Goal: Task Accomplishment & Management: Manage account settings

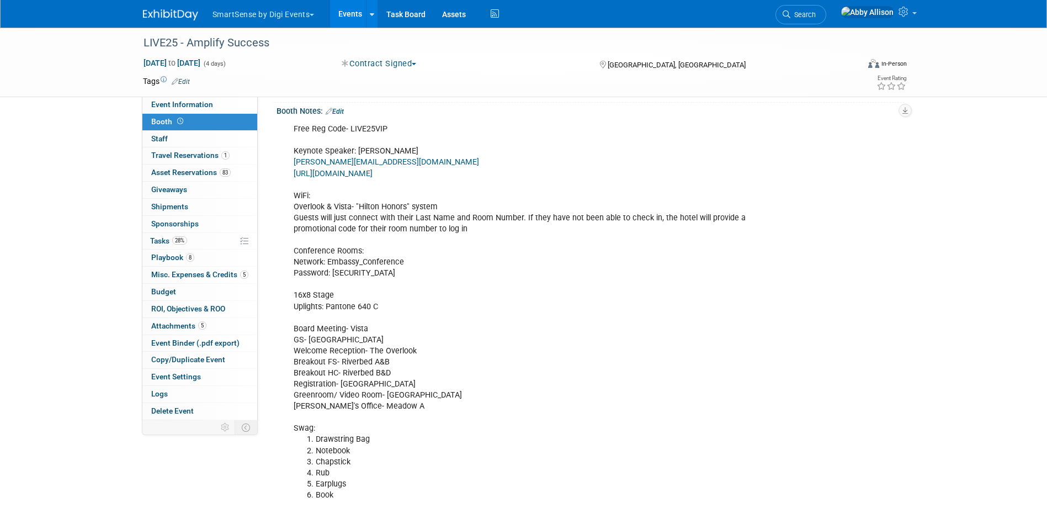
click at [352, 13] on link "Events" at bounding box center [350, 14] width 40 height 28
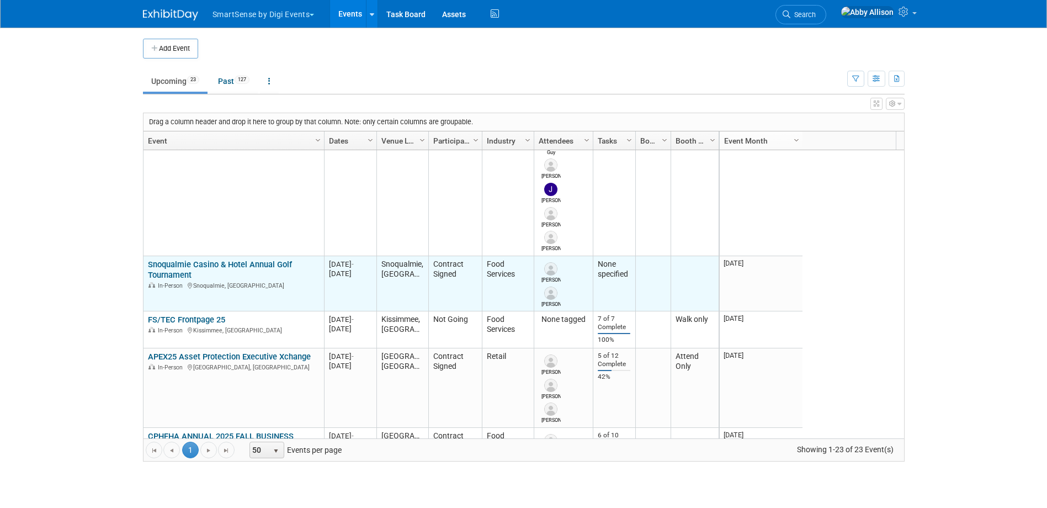
click at [179, 268] on link "Snoqualmie Casino & Hotel Annual Golf Tournament" at bounding box center [220, 269] width 144 height 20
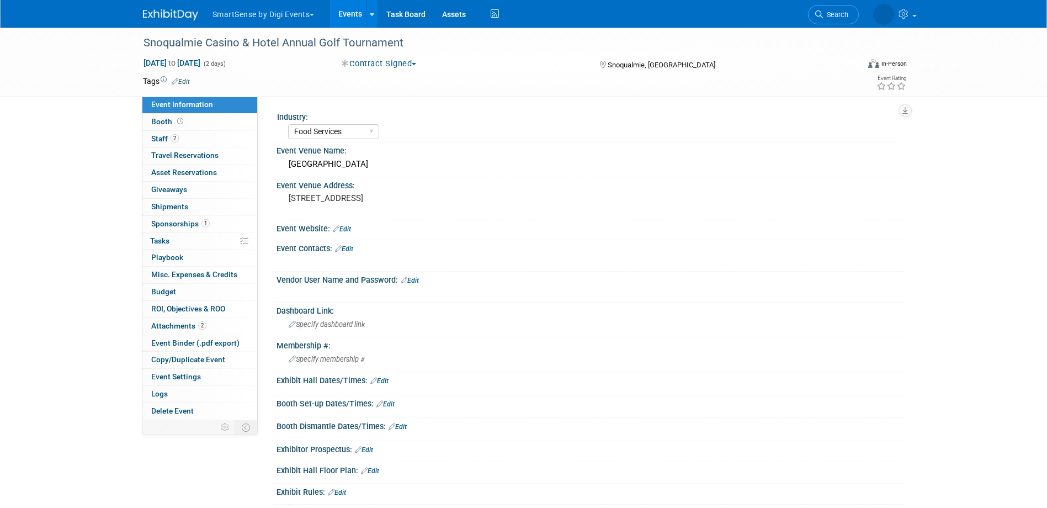
select select "Food Services"
click at [826, 22] on link "Search" at bounding box center [800, 14] width 51 height 19
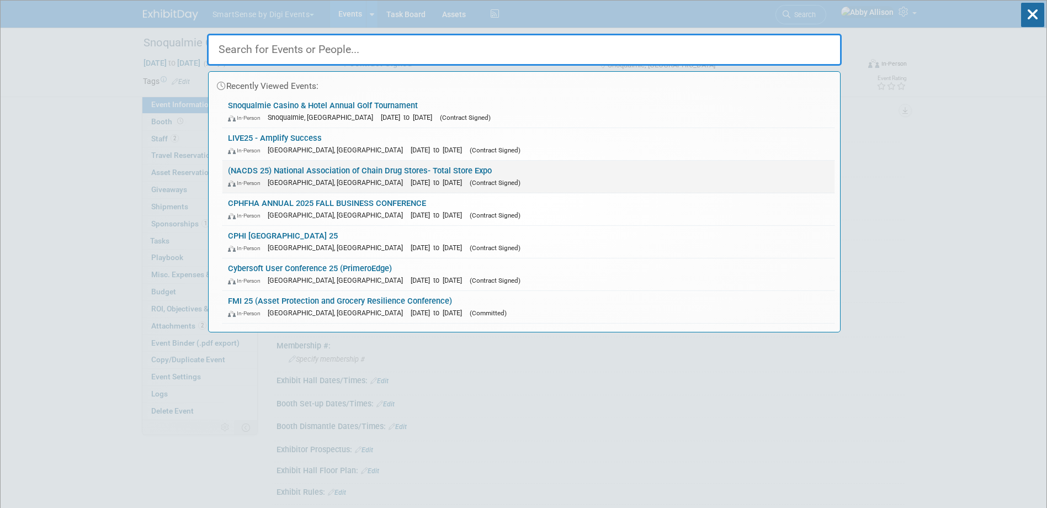
click at [257, 170] on link "(NACDS 25) National Association of Chain Drug Stores- Total Store Expo In-Perso…" at bounding box center [528, 177] width 612 height 32
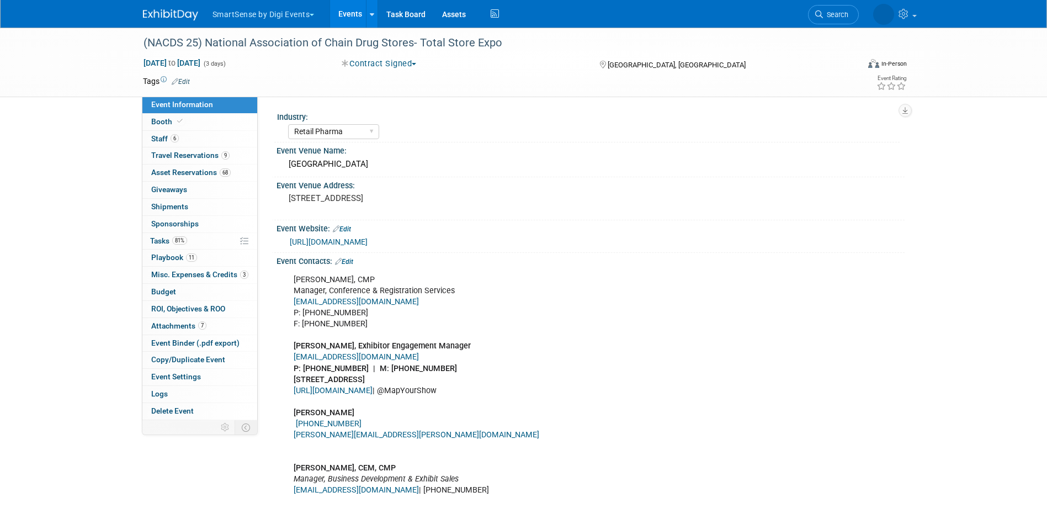
select select "Retail Pharma"
click at [171, 157] on span "Travel Reservations 9" at bounding box center [190, 155] width 78 height 9
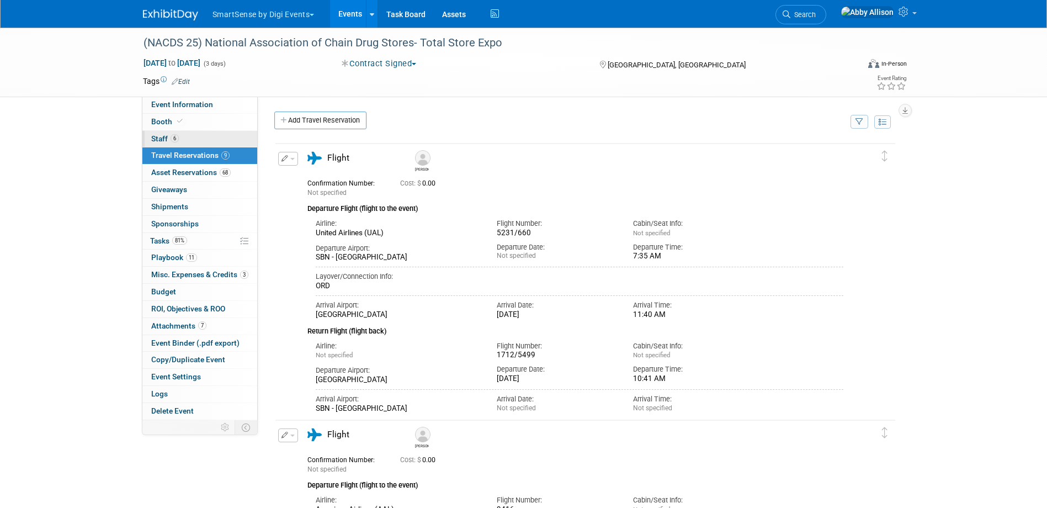
click at [163, 135] on span "Staff 6" at bounding box center [165, 138] width 28 height 9
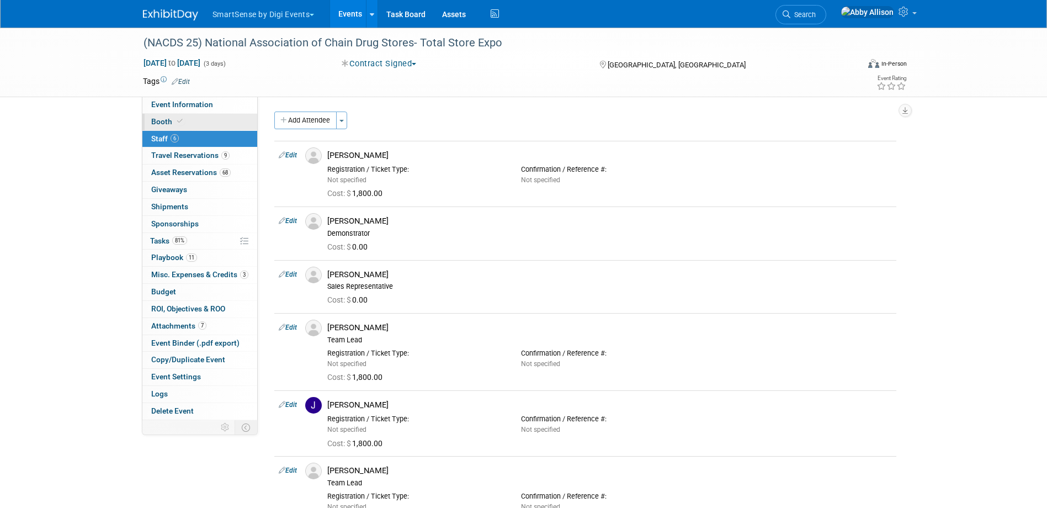
click at [166, 117] on span "Booth" at bounding box center [168, 121] width 34 height 9
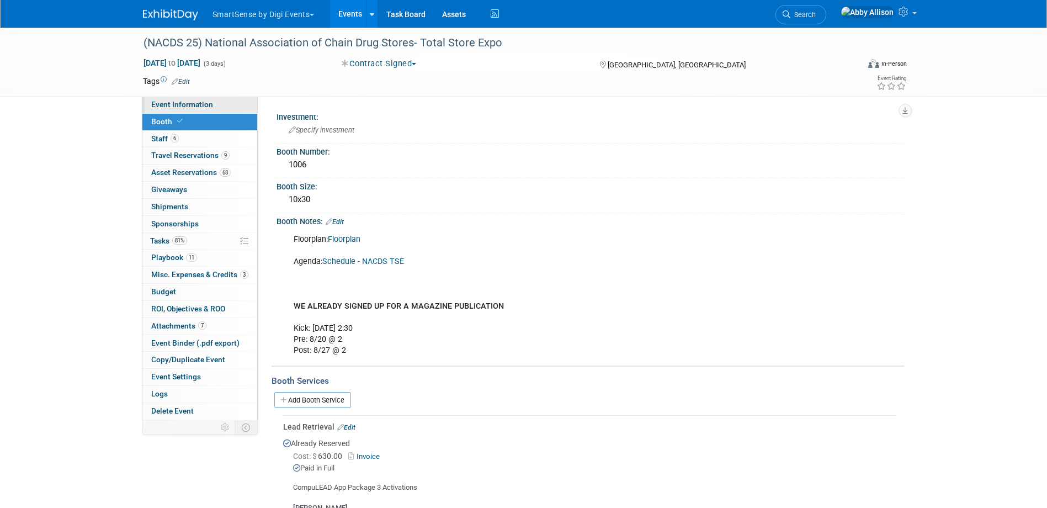
click at [174, 109] on link "Event Information" at bounding box center [199, 105] width 115 height 17
select select "Retail Pharma"
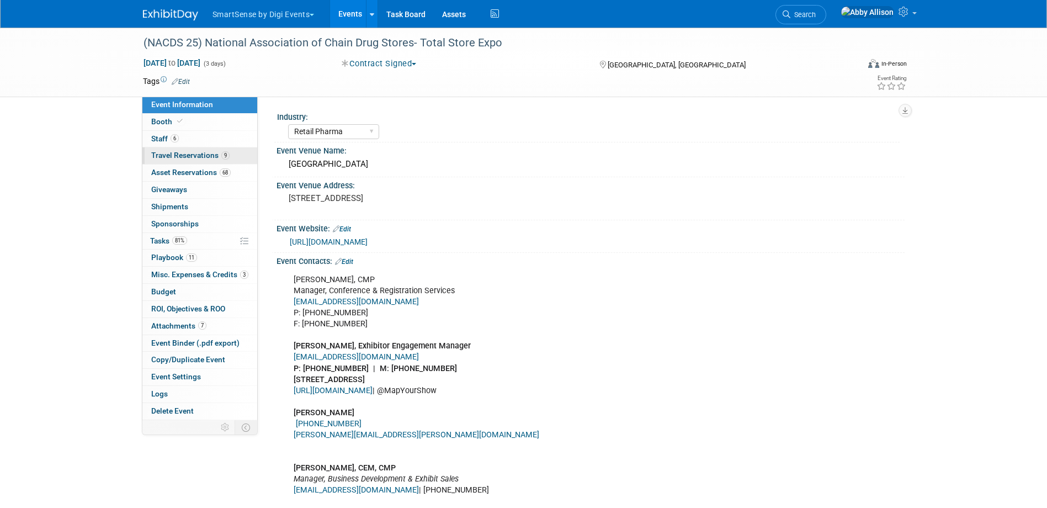
click at [160, 155] on span "Travel Reservations 9" at bounding box center [190, 155] width 78 height 9
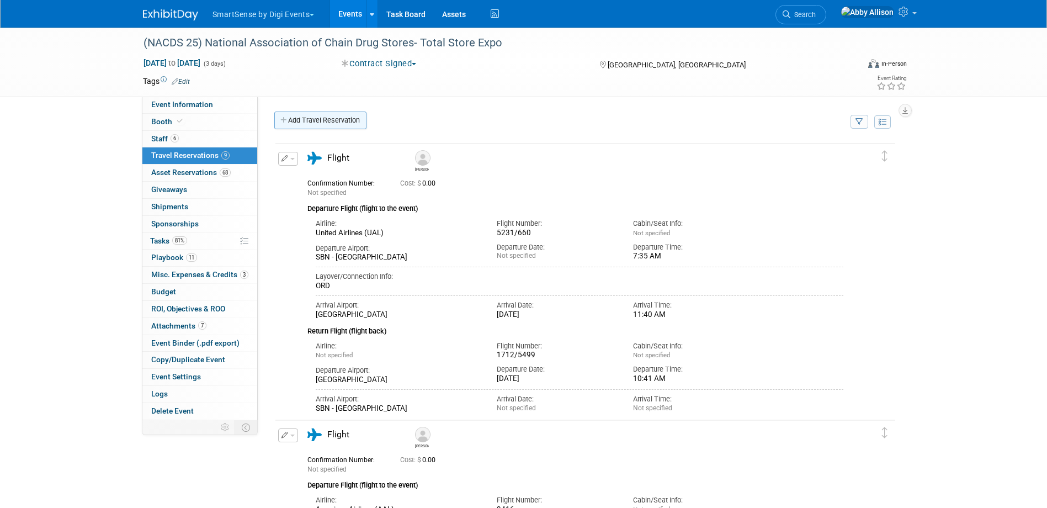
click at [326, 125] on link "Add Travel Reservation" at bounding box center [320, 120] width 92 height 18
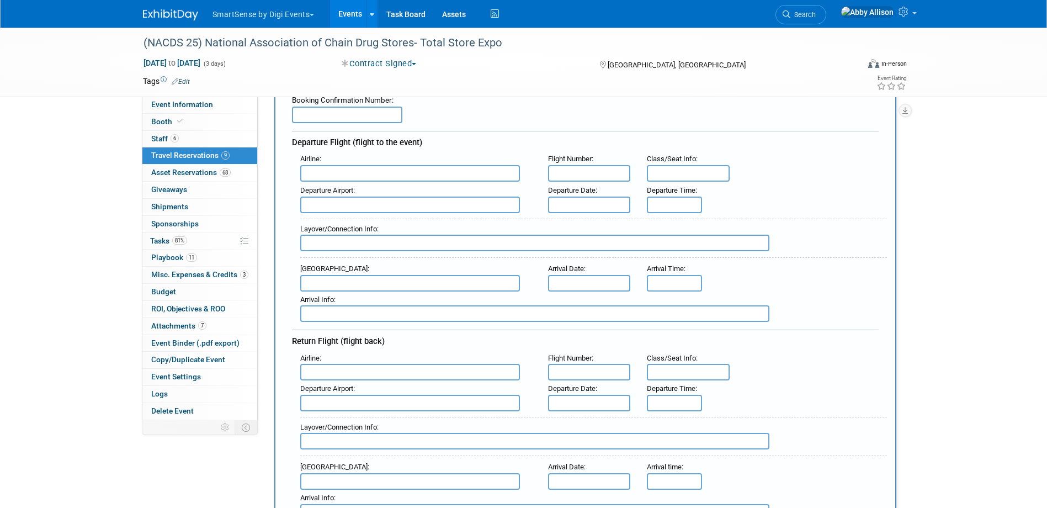
scroll to position [110, 0]
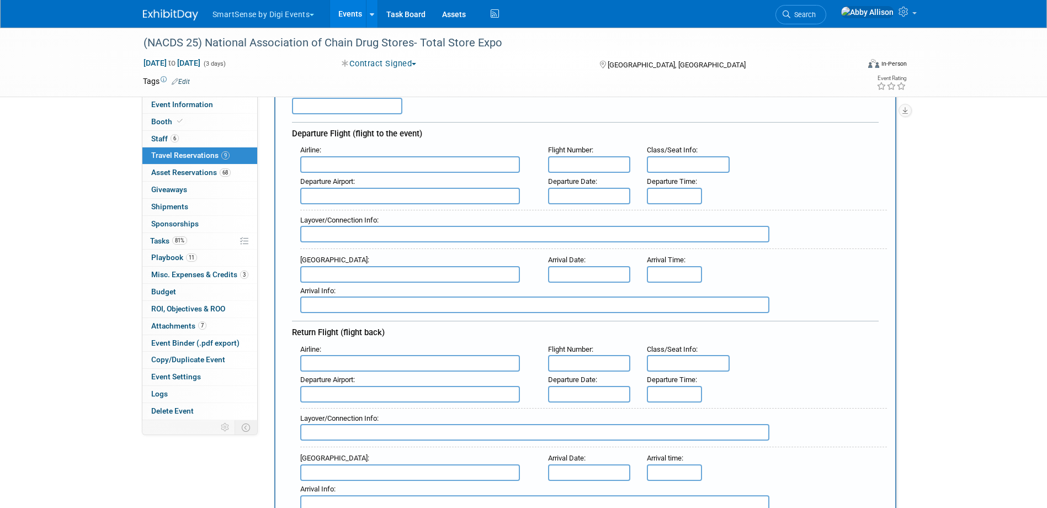
click at [355, 163] on input "text" at bounding box center [410, 164] width 220 height 17
click at [582, 159] on input "text" at bounding box center [589, 164] width 83 height 17
type input "2464"
click at [354, 199] on input "text" at bounding box center [410, 196] width 220 height 17
click at [355, 215] on span "SMF - Sacramento International Airport" at bounding box center [416, 214] width 230 height 18
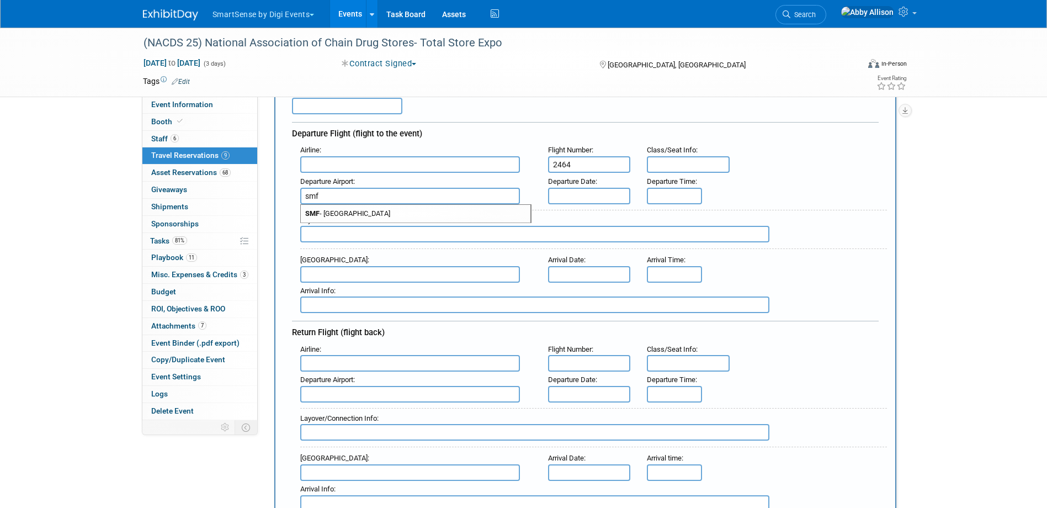
type input "SMF - Sacramento International Airport"
click at [412, 277] on input "text" at bounding box center [410, 274] width 220 height 17
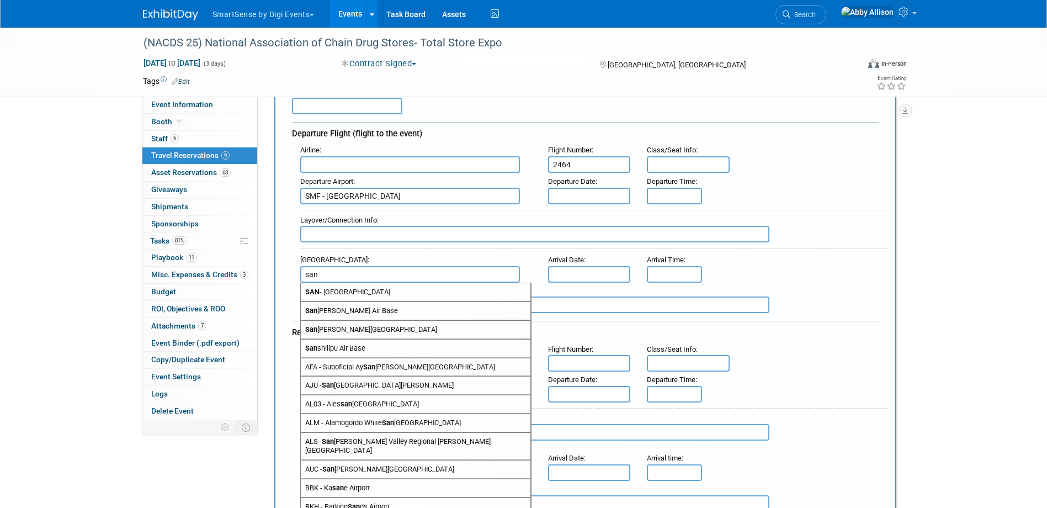
click at [379, 291] on span "SAN - San Diego International Airport" at bounding box center [416, 292] width 230 height 18
type input "SAN - San Diego International Airport"
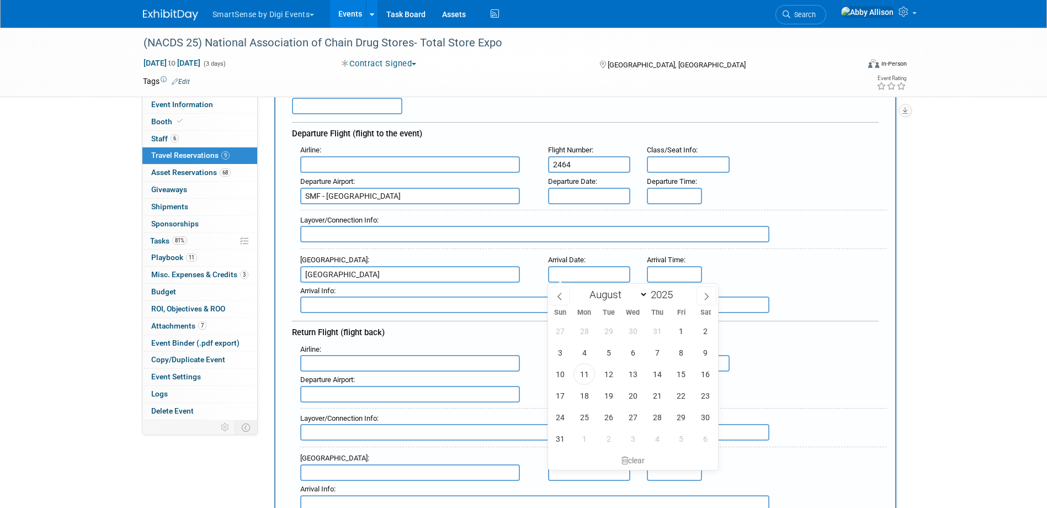
click at [578, 282] on input "text" at bounding box center [589, 274] width 83 height 17
click at [701, 397] on span "23" at bounding box center [706, 396] width 22 height 22
type input "Aug 23, 2025"
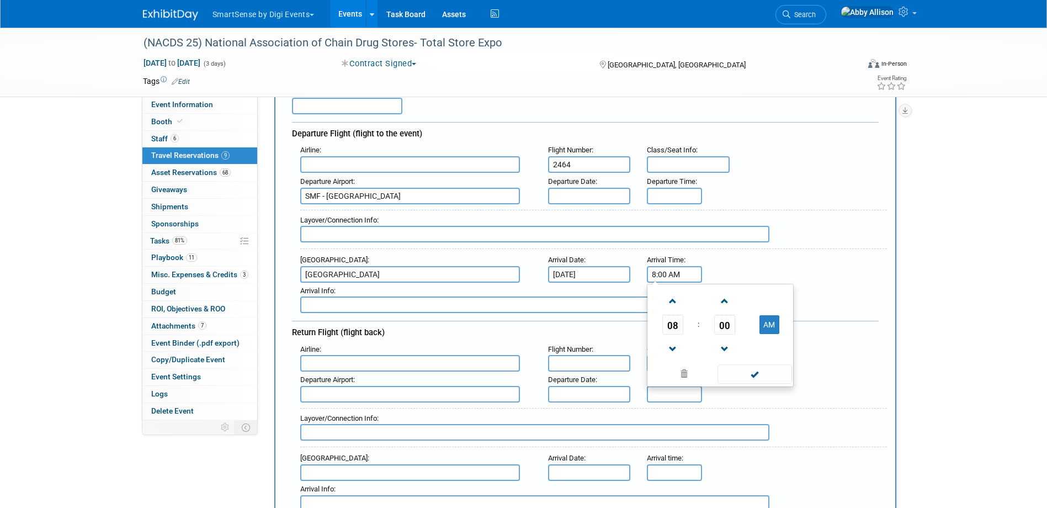
click at [658, 279] on input "8:00 AM" at bounding box center [674, 274] width 55 height 17
click at [676, 325] on span "08" at bounding box center [672, 325] width 21 height 20
click at [737, 334] on td "06" at bounding box center [737, 331] width 35 height 30
click at [724, 331] on span "00" at bounding box center [724, 325] width 21 height 20
click at [701, 360] on td "45" at bounding box center [702, 361] width 35 height 30
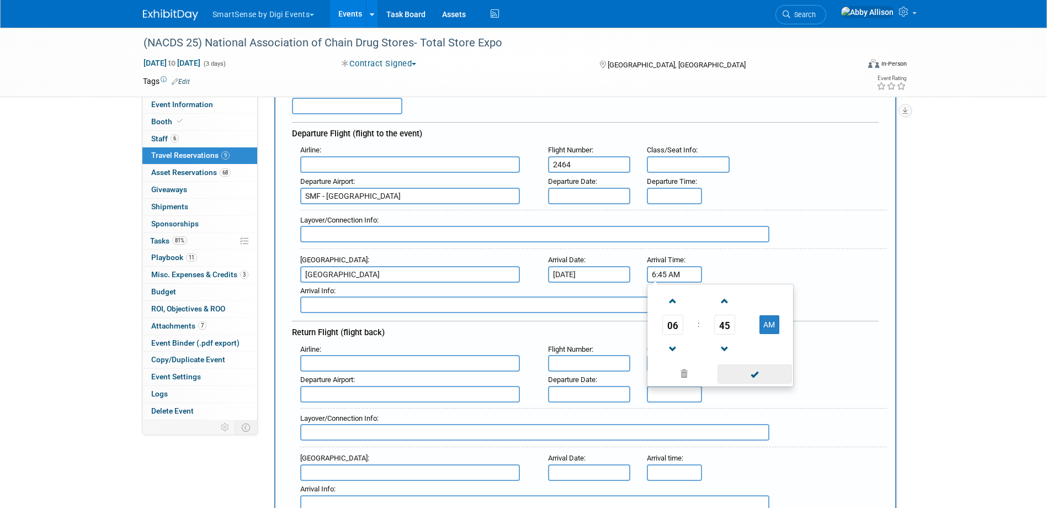
click at [777, 372] on span at bounding box center [755, 373] width 75 height 19
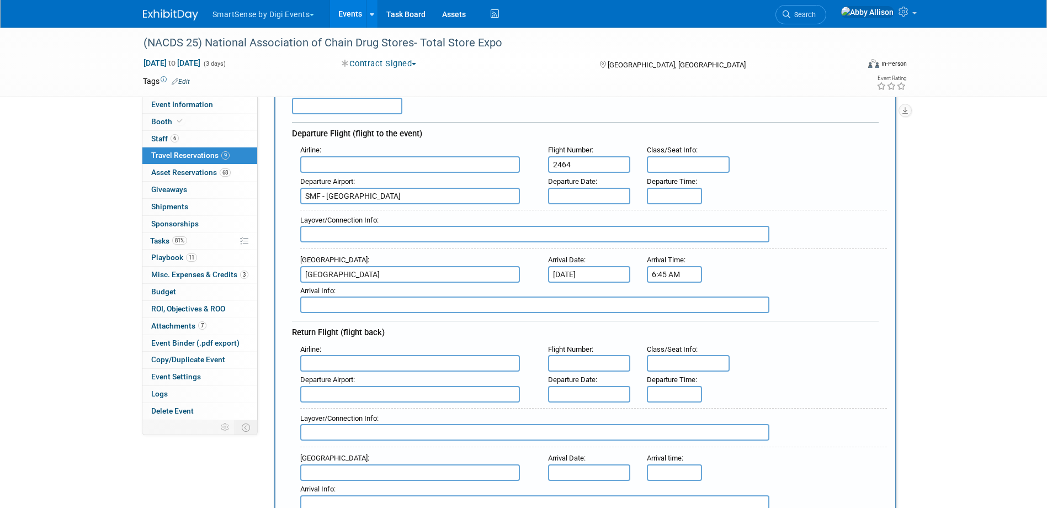
click at [672, 278] on input "6:45 AM" at bounding box center [674, 274] width 55 height 17
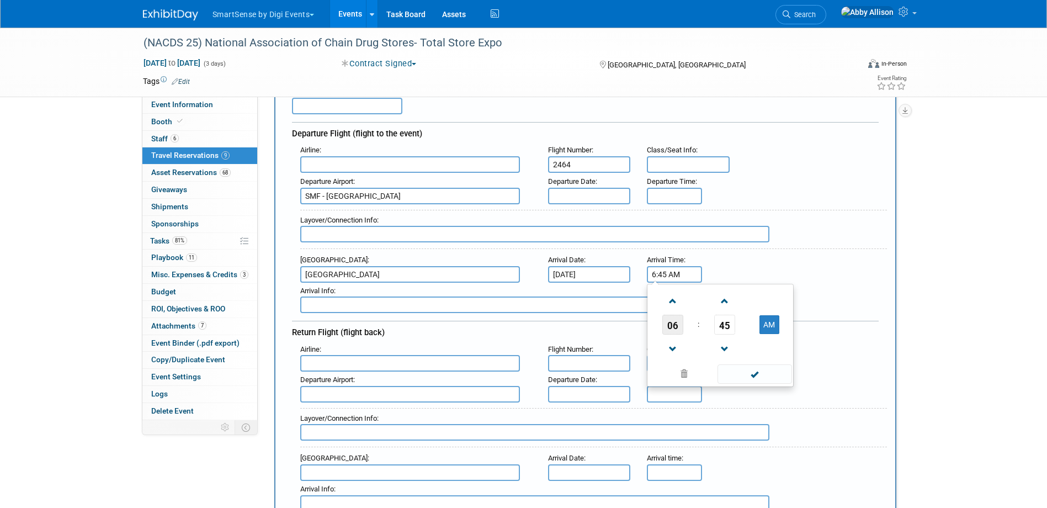
click at [671, 329] on span "06" at bounding box center [672, 325] width 21 height 20
click at [669, 367] on td "08" at bounding box center [667, 361] width 35 height 30
click at [725, 328] on span "45" at bounding box center [724, 325] width 21 height 20
click at [780, 303] on td "15" at bounding box center [773, 301] width 35 height 30
type input "8:15 AM"
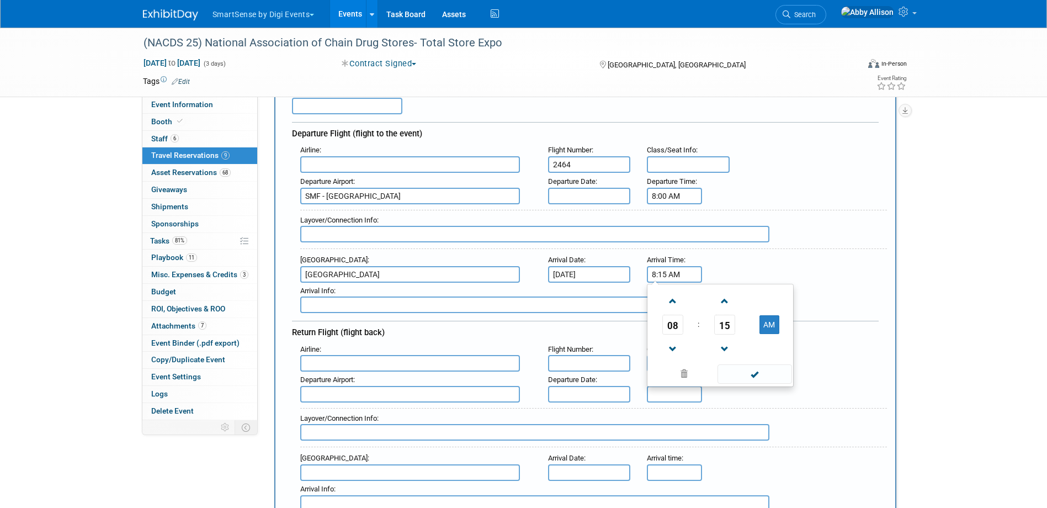
click at [683, 190] on input "8:00 AM" at bounding box center [674, 196] width 55 height 17
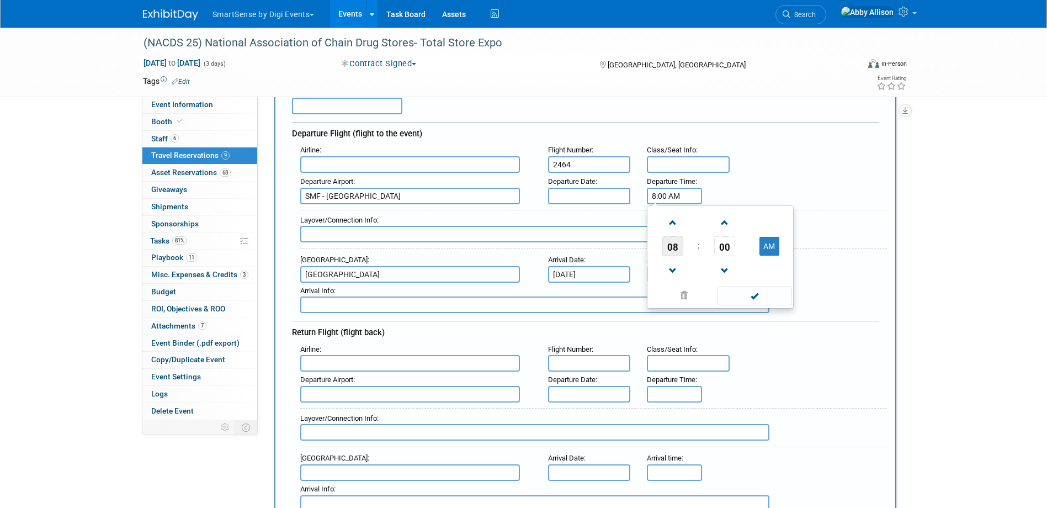
click at [670, 248] on span "08" at bounding box center [672, 246] width 21 height 20
click at [748, 258] on td "06" at bounding box center [737, 253] width 35 height 30
click at [723, 249] on span "00" at bounding box center [724, 246] width 21 height 20
click at [703, 281] on td "45" at bounding box center [702, 283] width 35 height 30
type input "6:45 AM"
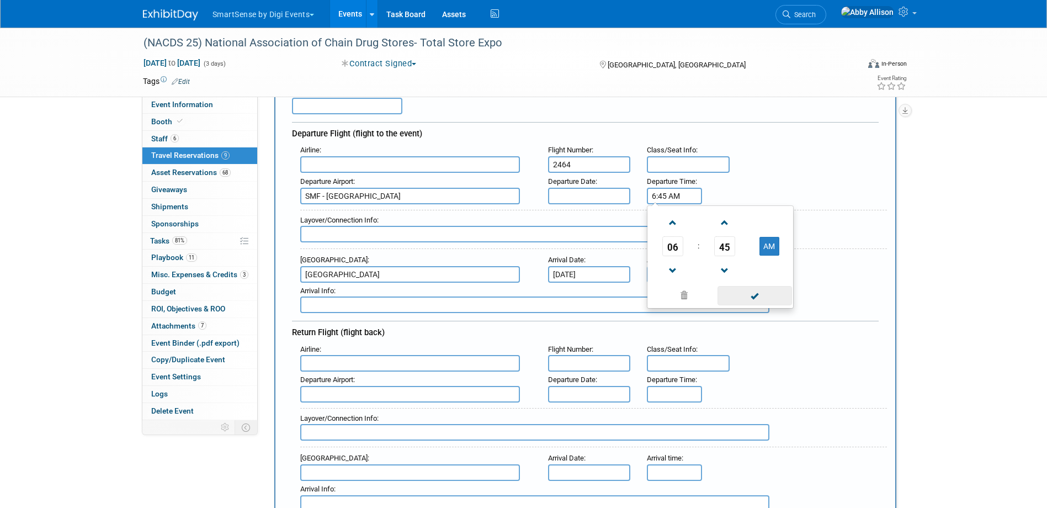
click at [735, 299] on span at bounding box center [755, 295] width 75 height 19
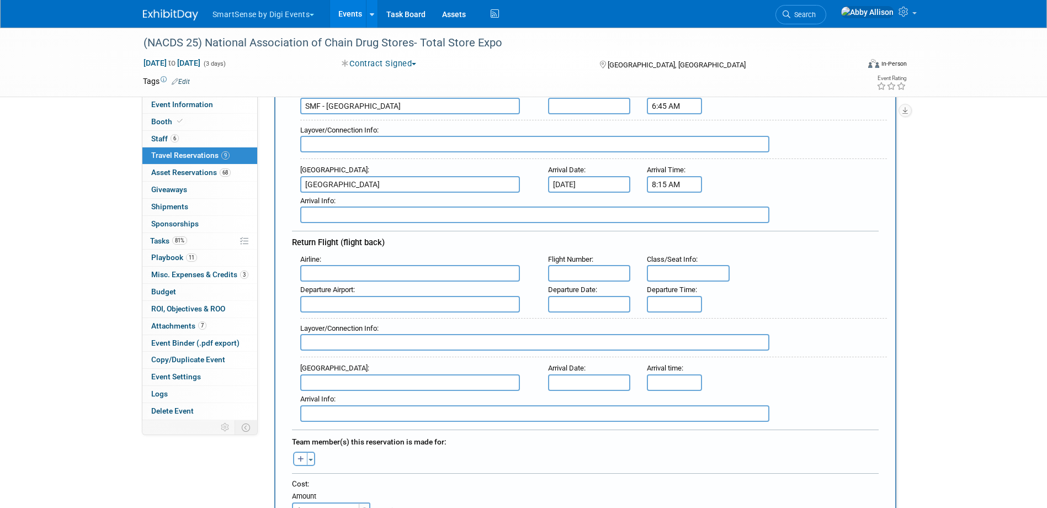
scroll to position [166, 0]
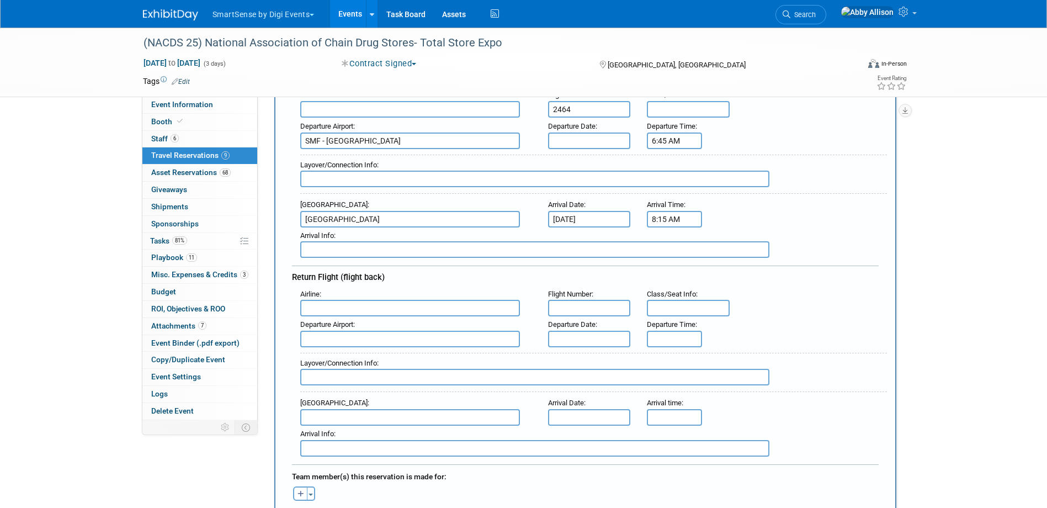
click at [340, 114] on input "text" at bounding box center [410, 109] width 220 height 17
click at [328, 127] on strong "Southw" at bounding box center [316, 127] width 23 height 8
type input "Southwest Airlines (SWA)"
click at [381, 309] on input "text" at bounding box center [410, 308] width 220 height 17
click at [360, 338] on span "Southwest Airlines ( SWA )" at bounding box center [416, 345] width 230 height 18
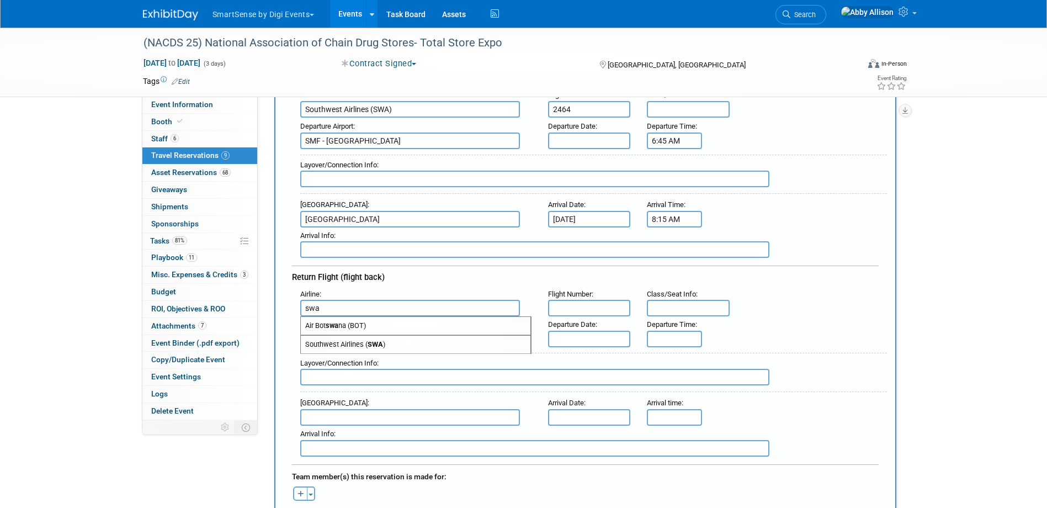
type input "Southwest Airlines (SWA)"
click at [574, 310] on input "text" at bounding box center [589, 308] width 83 height 17
type input "4999"
click at [328, 342] on input "text" at bounding box center [410, 339] width 220 height 17
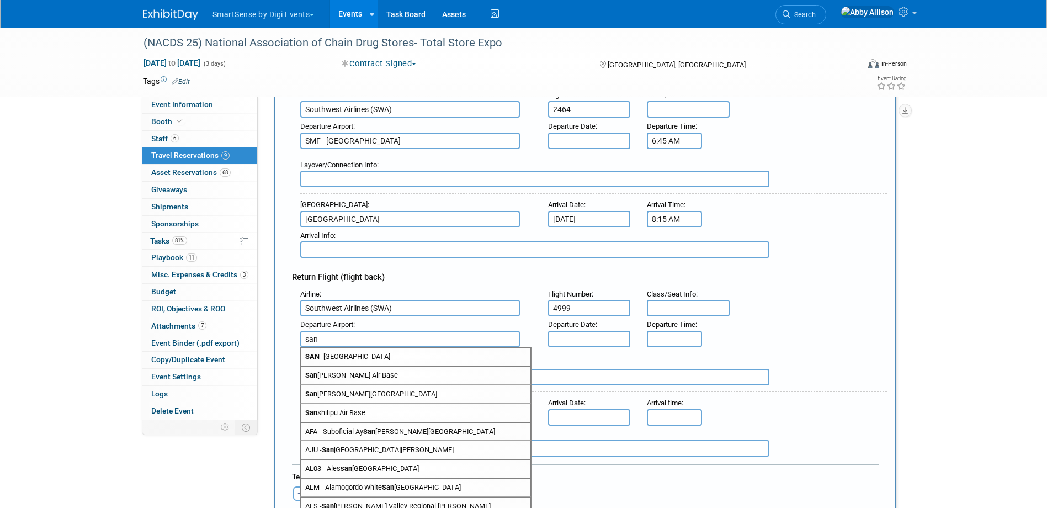
click at [331, 357] on span "SAN - San Diego International Airport" at bounding box center [416, 357] width 230 height 18
type input "SAN - San Diego International Airport"
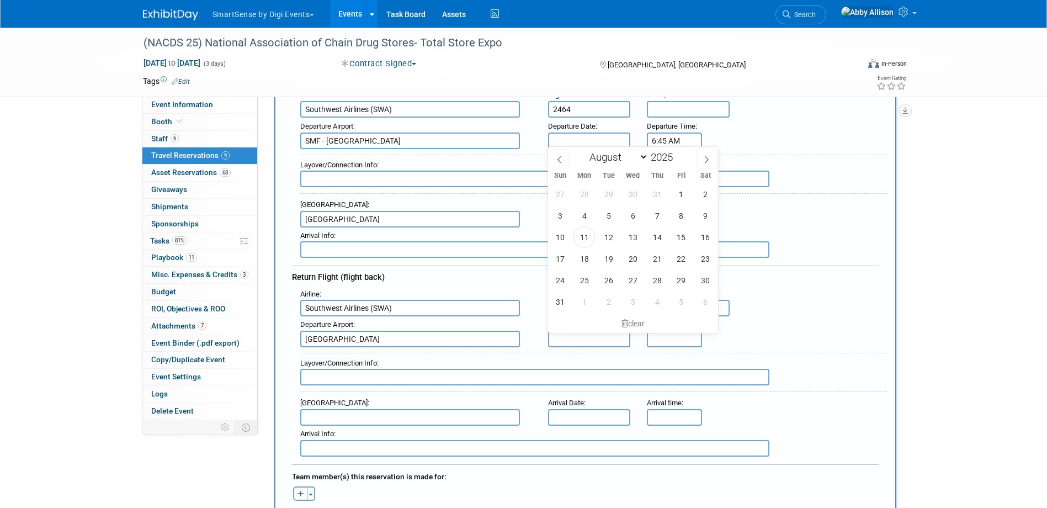
click at [564, 340] on input "text" at bounding box center [589, 339] width 83 height 17
click at [606, 283] on span "26" at bounding box center [609, 280] width 22 height 22
type input "Aug 26, 2025"
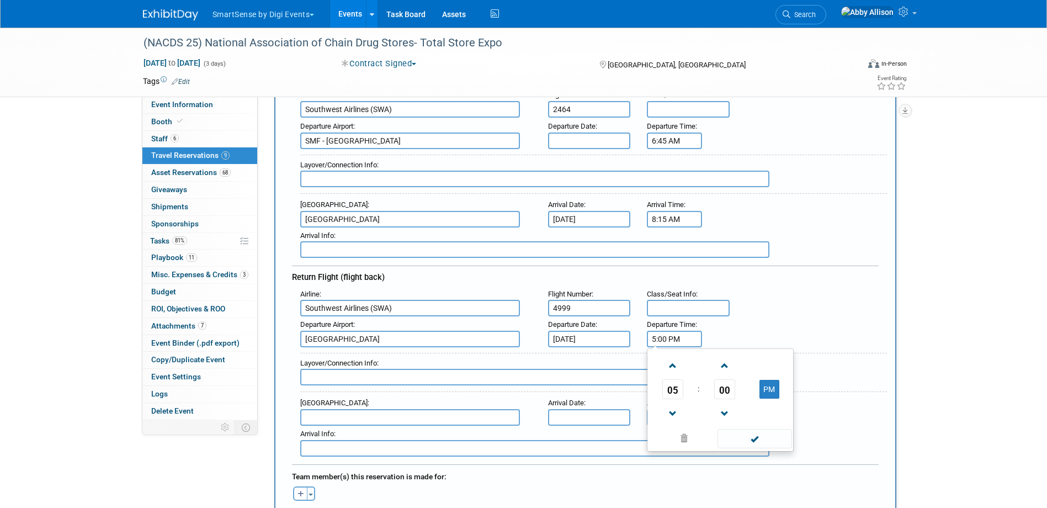
click at [672, 338] on input "5:00 PM" at bounding box center [674, 339] width 55 height 17
click at [672, 370] on span at bounding box center [672, 365] width 19 height 19
click at [724, 386] on span "00" at bounding box center [724, 389] width 21 height 20
click at [702, 374] on td "05" at bounding box center [702, 366] width 35 height 30
type input "6:05 PM"
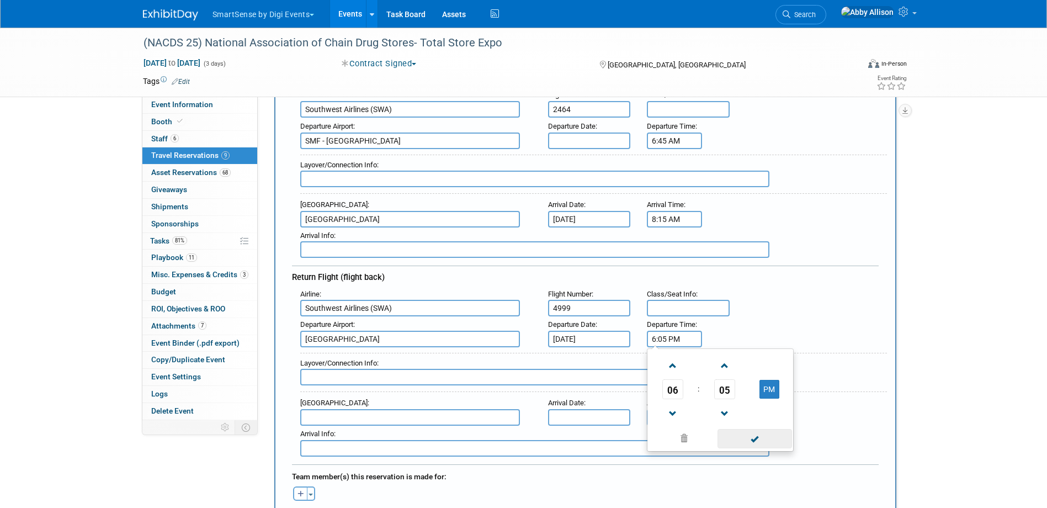
click at [756, 432] on span at bounding box center [755, 438] width 75 height 19
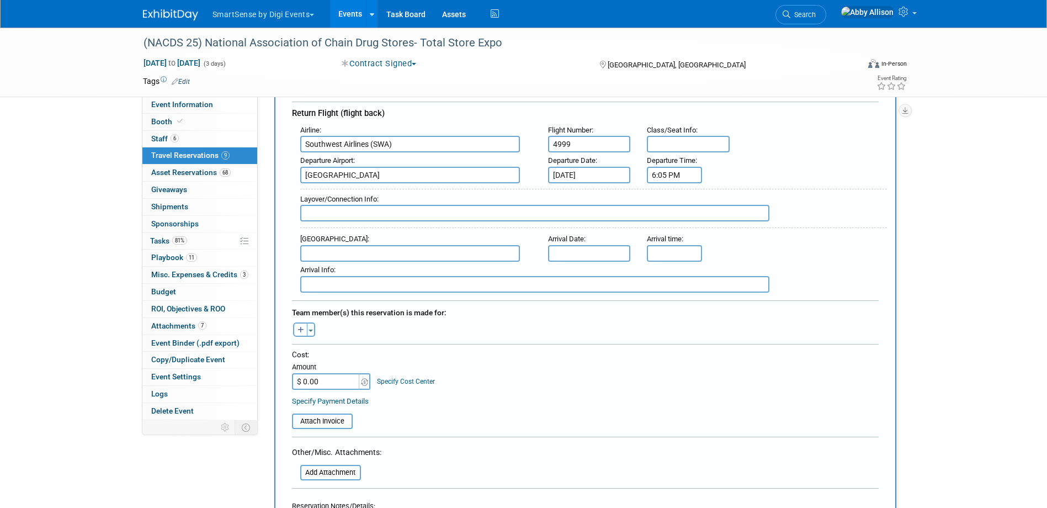
scroll to position [331, 0]
click at [302, 325] on icon "button" at bounding box center [300, 328] width 7 height 7
select select
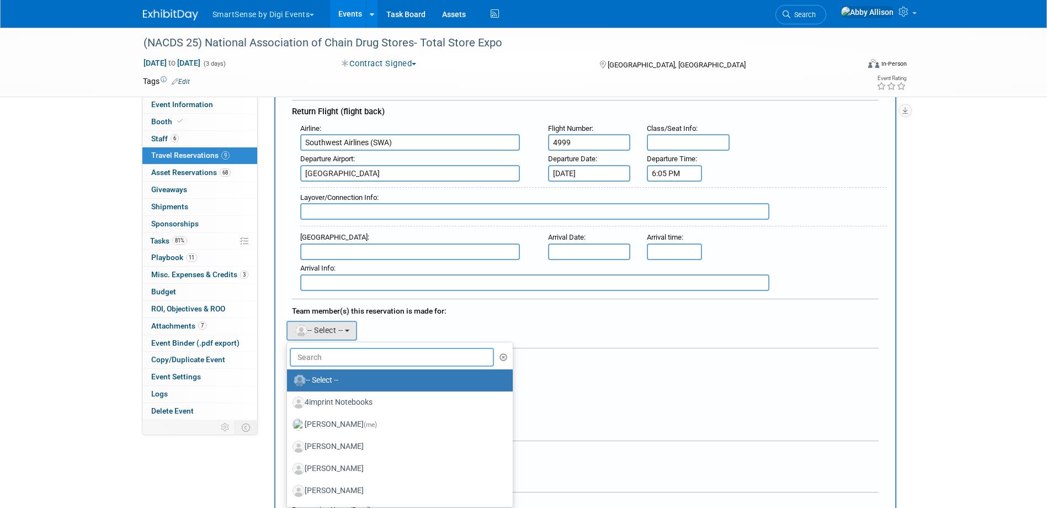
click at [363, 357] on input "text" at bounding box center [392, 357] width 205 height 19
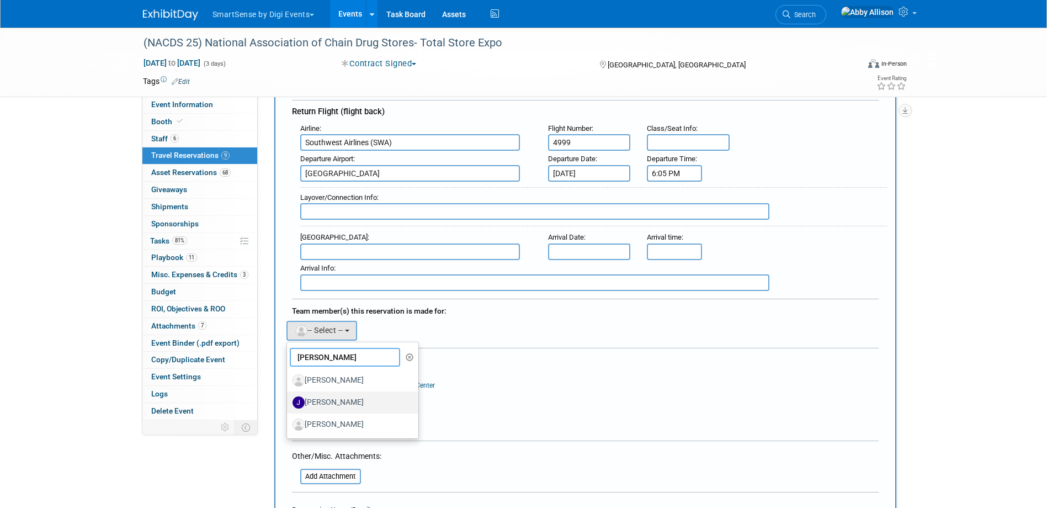
type input "jeff"
click at [356, 403] on label "[PERSON_NAME]" at bounding box center [350, 403] width 115 height 18
click at [289, 403] on input "[PERSON_NAME]" at bounding box center [284, 400] width 7 height 7
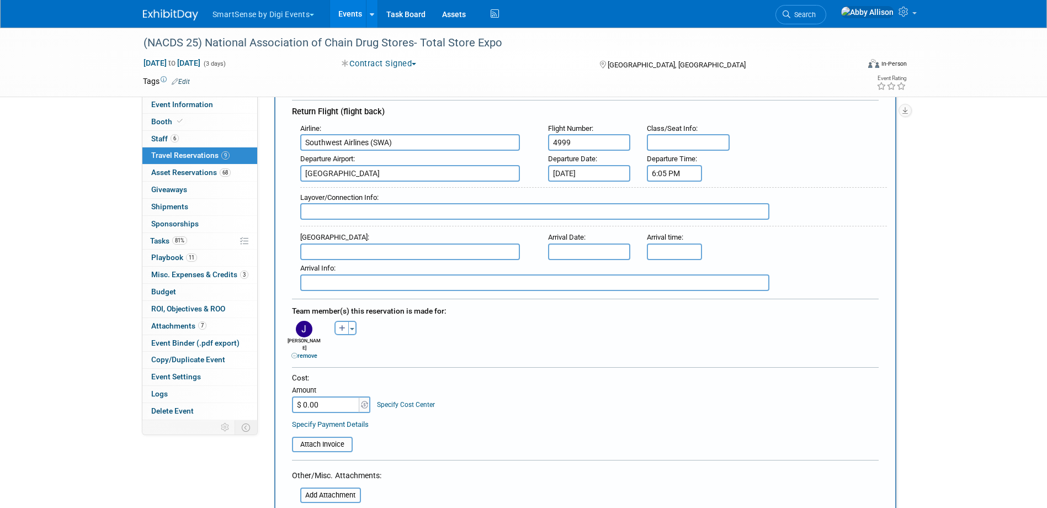
click at [516, 397] on div "Cost: Amount $ 0.00 Specify Cost Center Cost Center -- Not Specified --" at bounding box center [585, 393] width 587 height 40
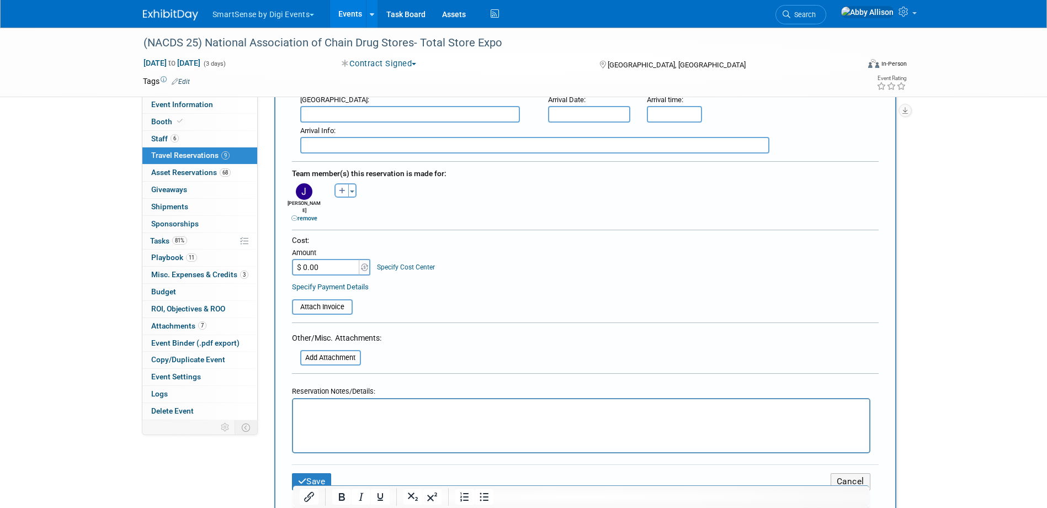
scroll to position [552, 0]
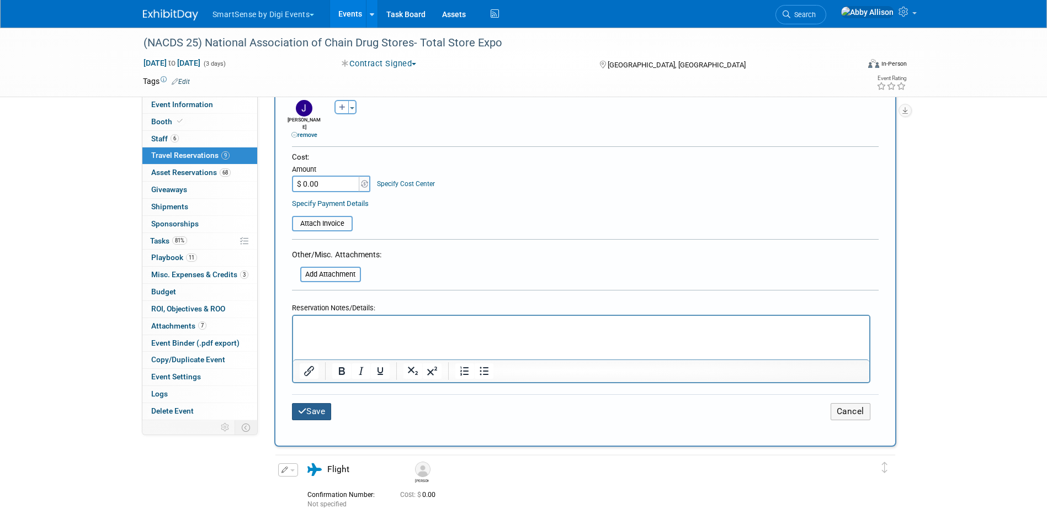
click at [325, 403] on button "Save" at bounding box center [312, 411] width 40 height 17
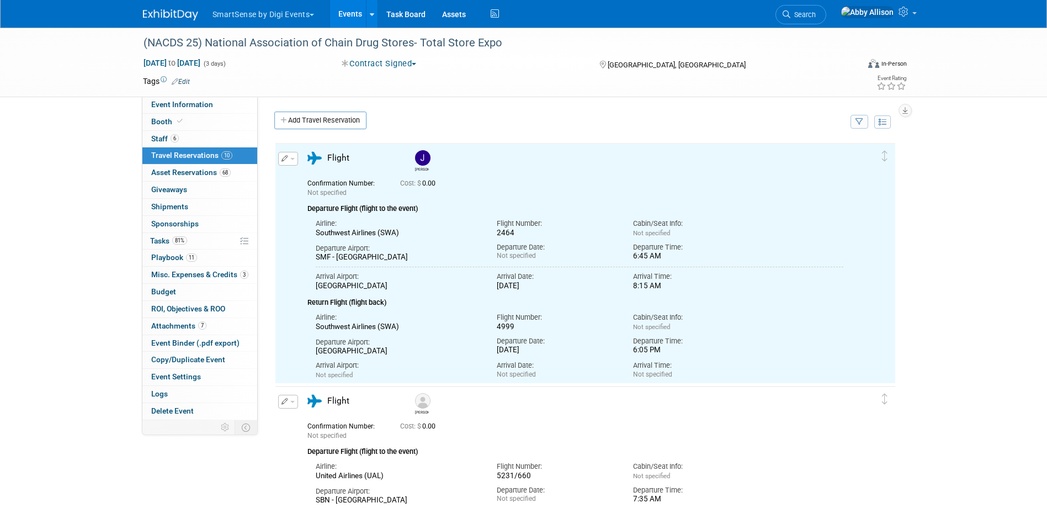
scroll to position [0, 0]
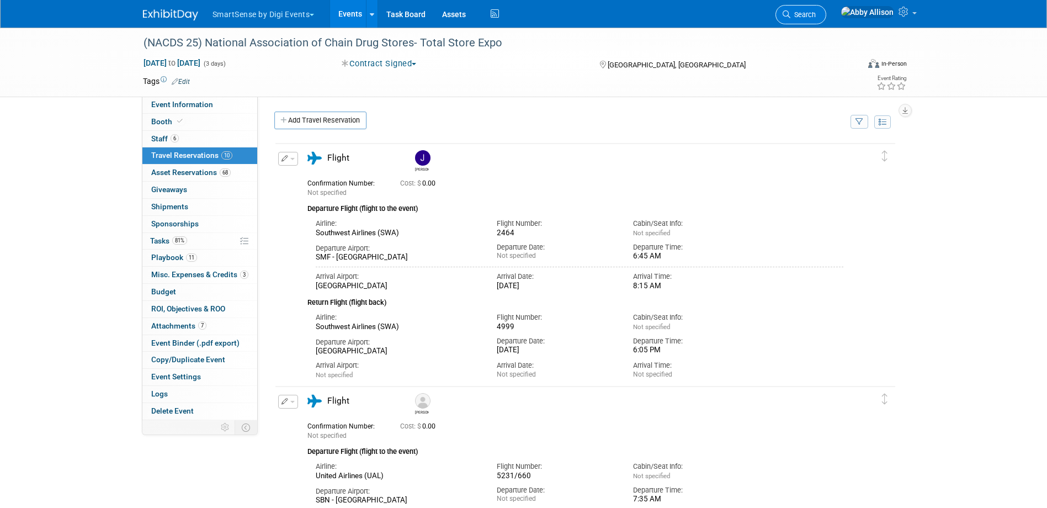
click at [816, 18] on span "Search" at bounding box center [802, 14] width 25 height 8
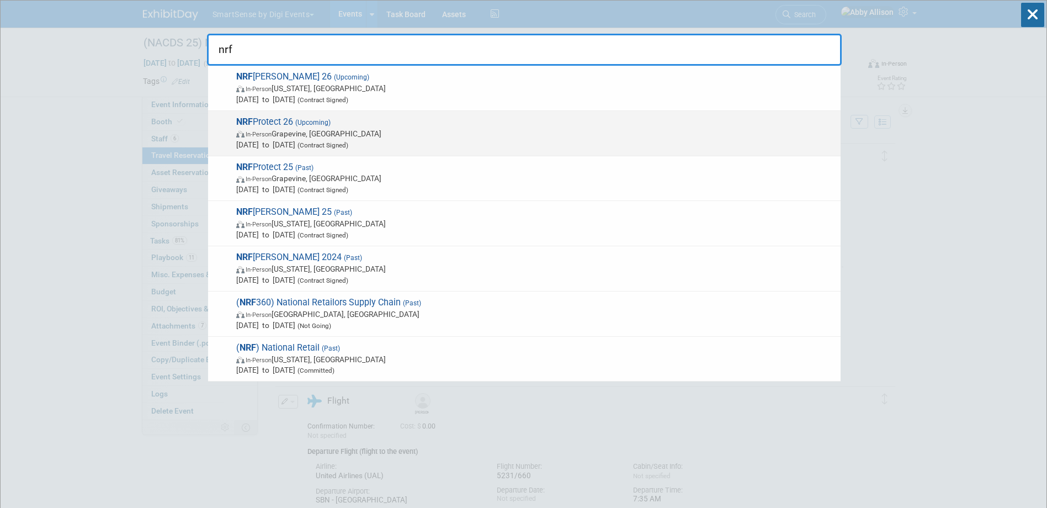
type input "nrf"
click at [249, 121] on strong "NRF" at bounding box center [244, 121] width 17 height 10
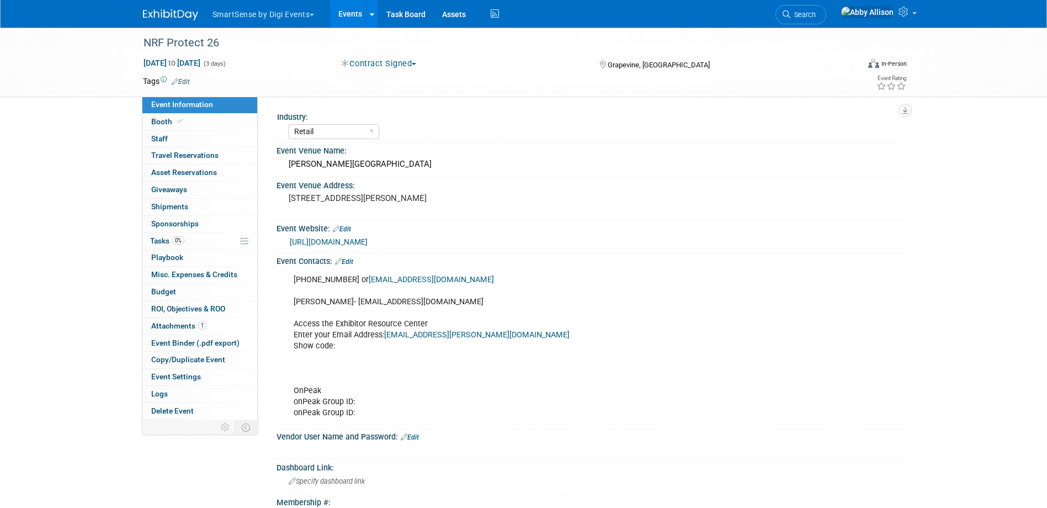
select select "Retail"
click at [177, 120] on icon at bounding box center [180, 121] width 6 height 6
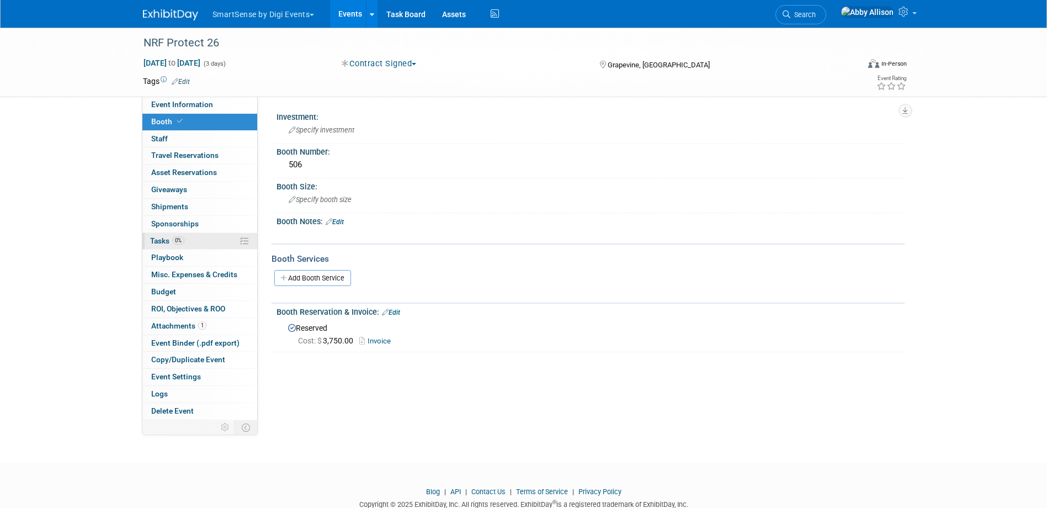
click at [173, 237] on span "0%" at bounding box center [178, 240] width 12 height 8
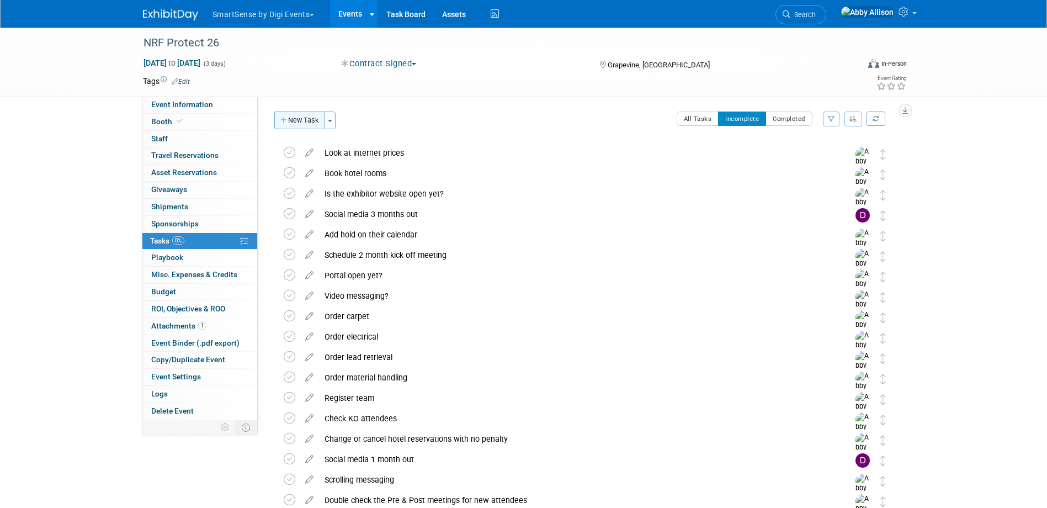
click at [310, 120] on button "New Task" at bounding box center [299, 120] width 51 height 18
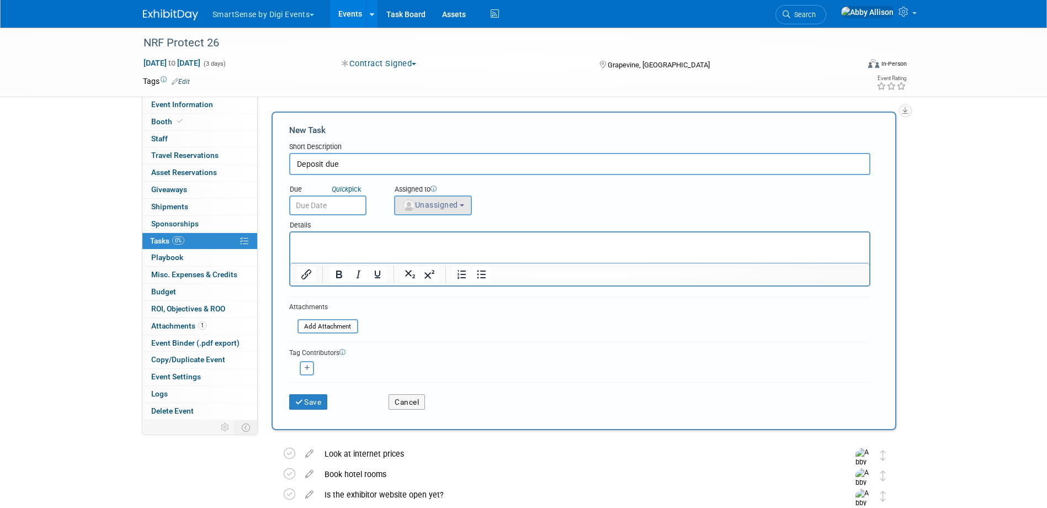
type input "Deposit due"
click at [400, 197] on button "Unassigned" at bounding box center [433, 205] width 78 height 20
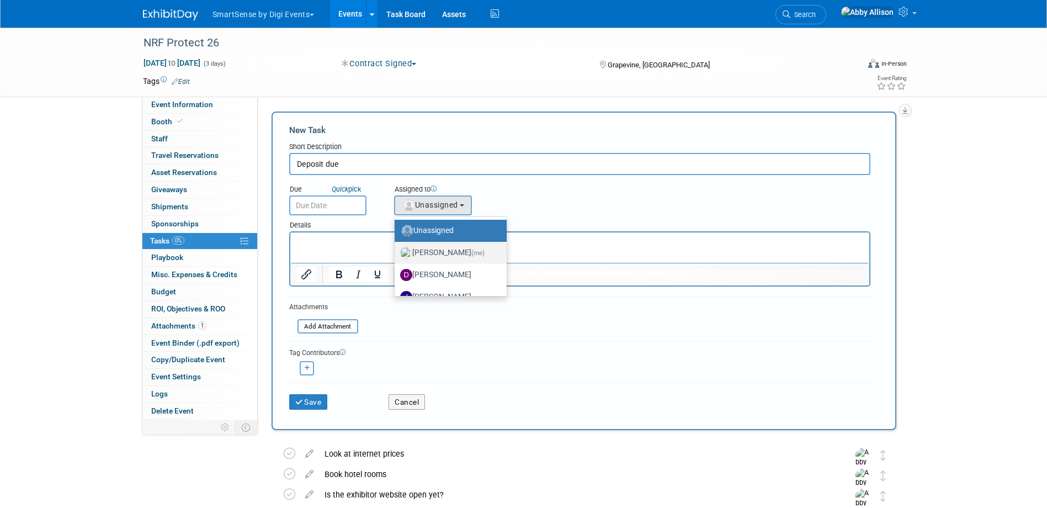
click at [412, 248] on label "[PERSON_NAME] (me)" at bounding box center [447, 253] width 95 height 18
click at [396, 248] on input "[PERSON_NAME] (me)" at bounding box center [392, 251] width 7 height 7
select select "1af21d80-b227-4fda-b725-1543146411fb"
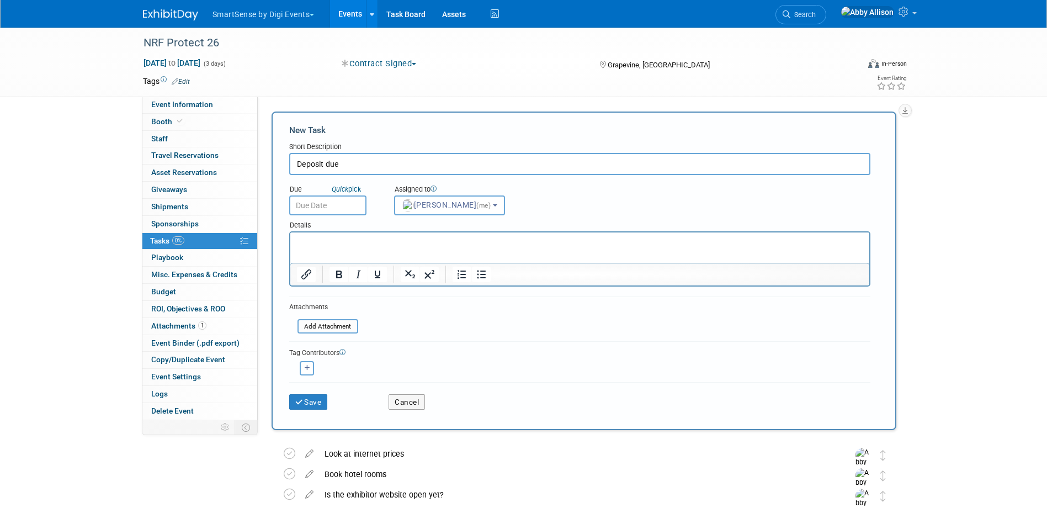
click at [307, 210] on input "text" at bounding box center [327, 205] width 77 height 20
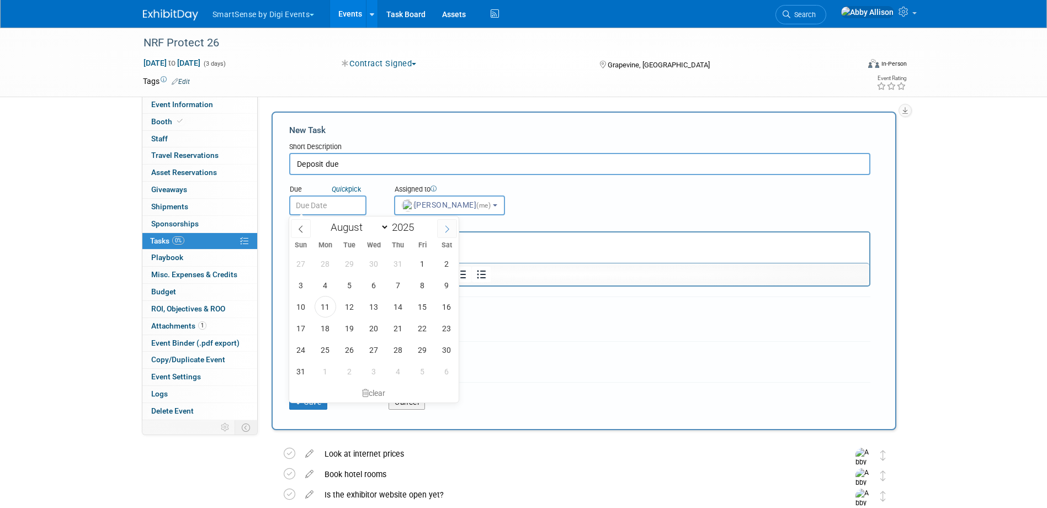
click at [447, 233] on span at bounding box center [447, 228] width 20 height 19
select select "8"
click at [321, 284] on span "8" at bounding box center [326, 285] width 22 height 22
type input "[DATE]"
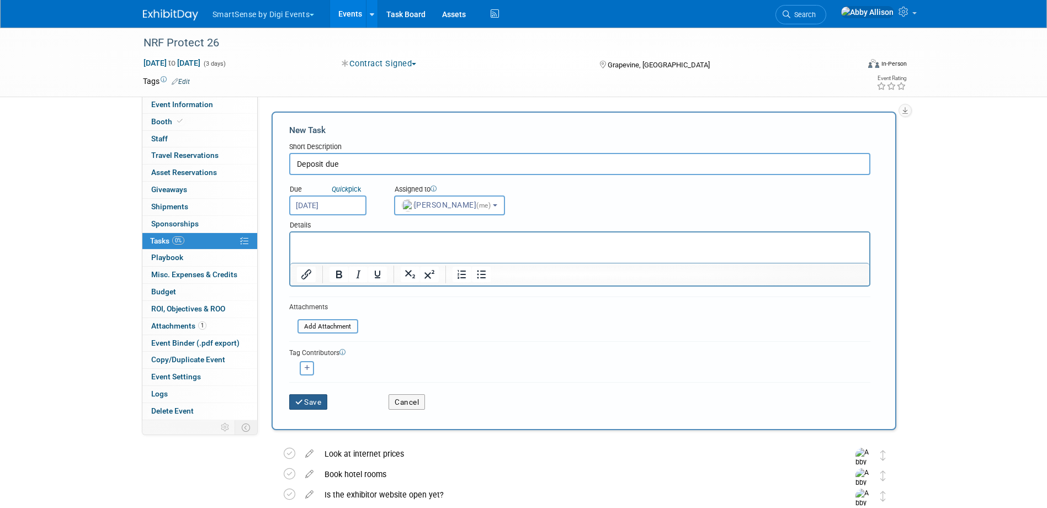
click at [305, 403] on button "Save" at bounding box center [308, 401] width 39 height 15
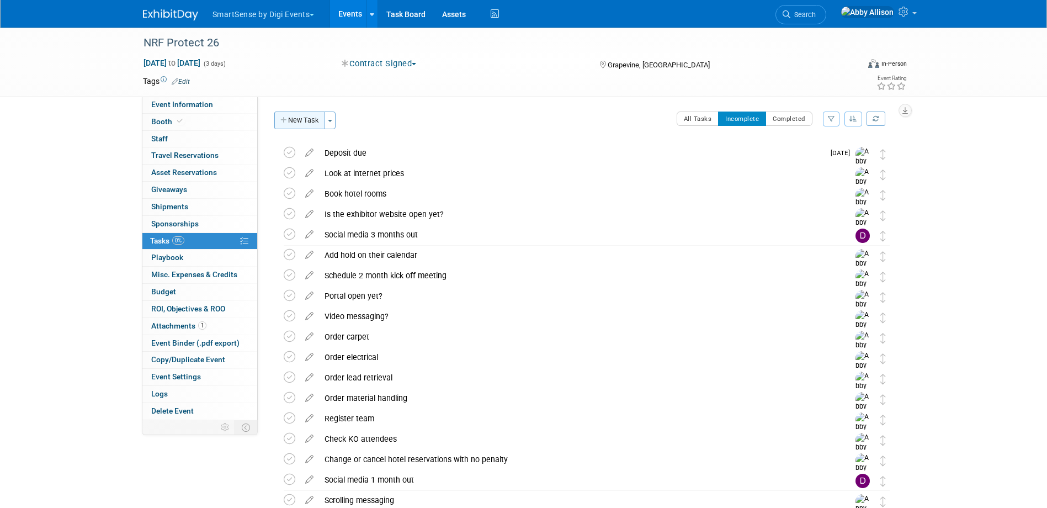
click at [296, 121] on button "New Task" at bounding box center [299, 120] width 51 height 18
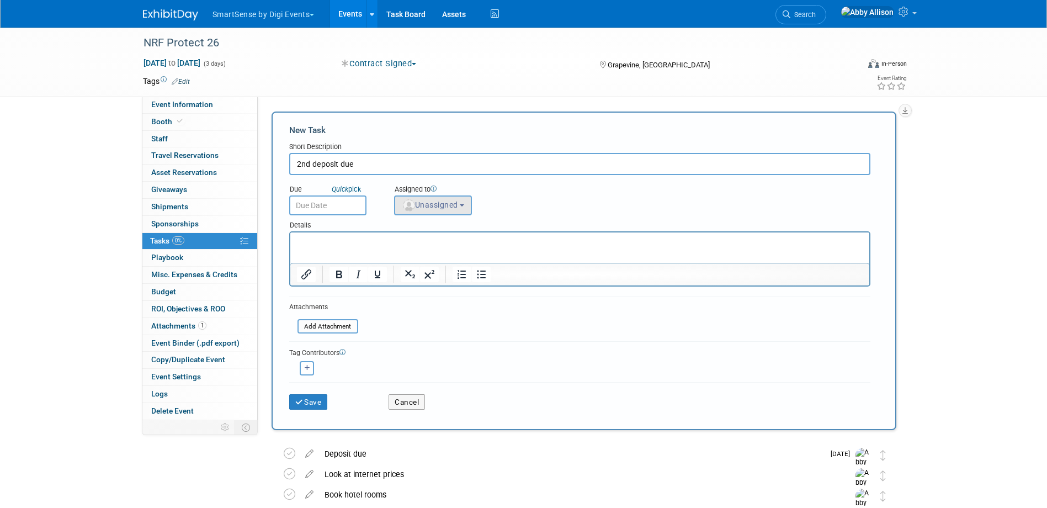
type input "2nd deposit due"
click at [453, 205] on span "Unassigned" at bounding box center [430, 204] width 56 height 9
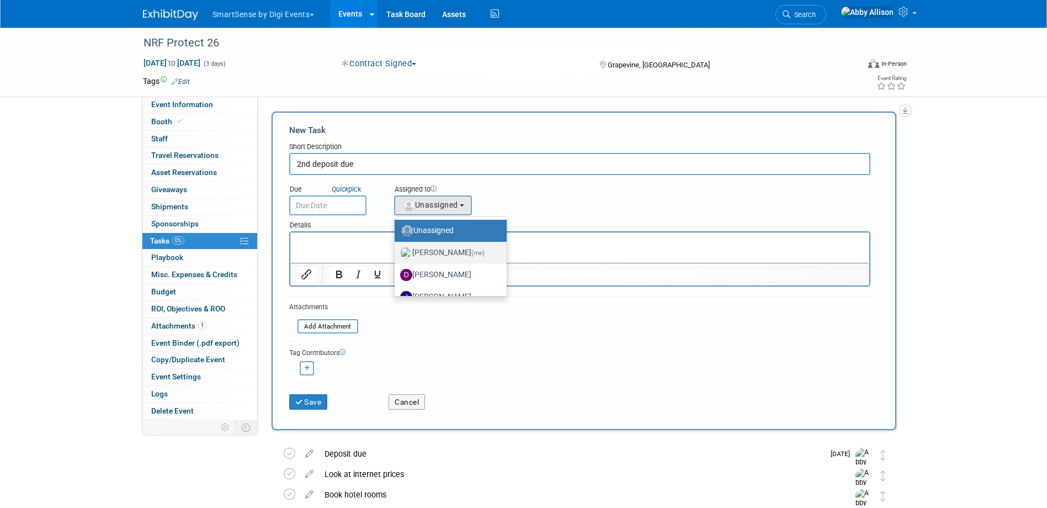
click at [461, 257] on label "[PERSON_NAME] (me)" at bounding box center [447, 253] width 95 height 18
click at [396, 255] on input "[PERSON_NAME] (me)" at bounding box center [392, 251] width 7 height 7
select select "1af21d80-b227-4fda-b725-1543146411fb"
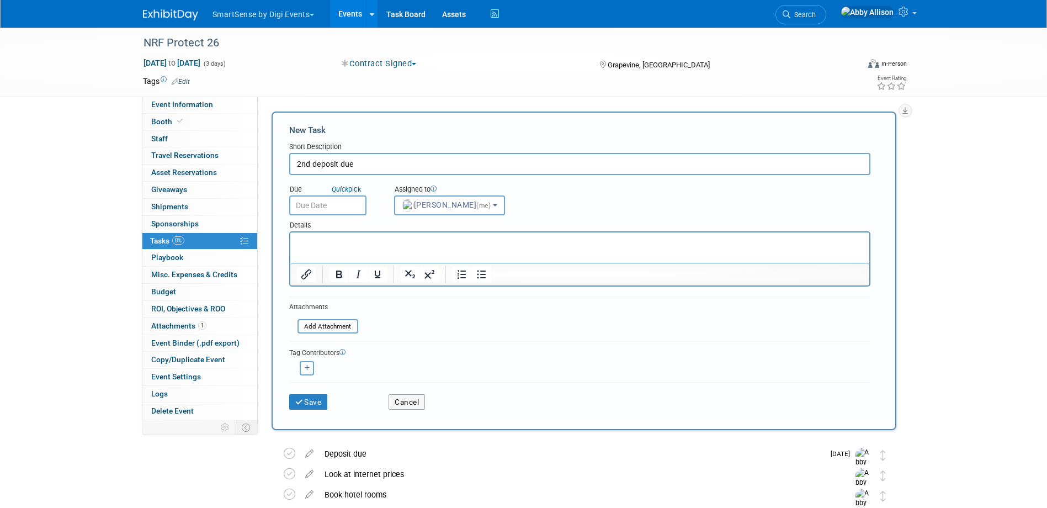
click at [319, 207] on input "text" at bounding box center [327, 205] width 77 height 20
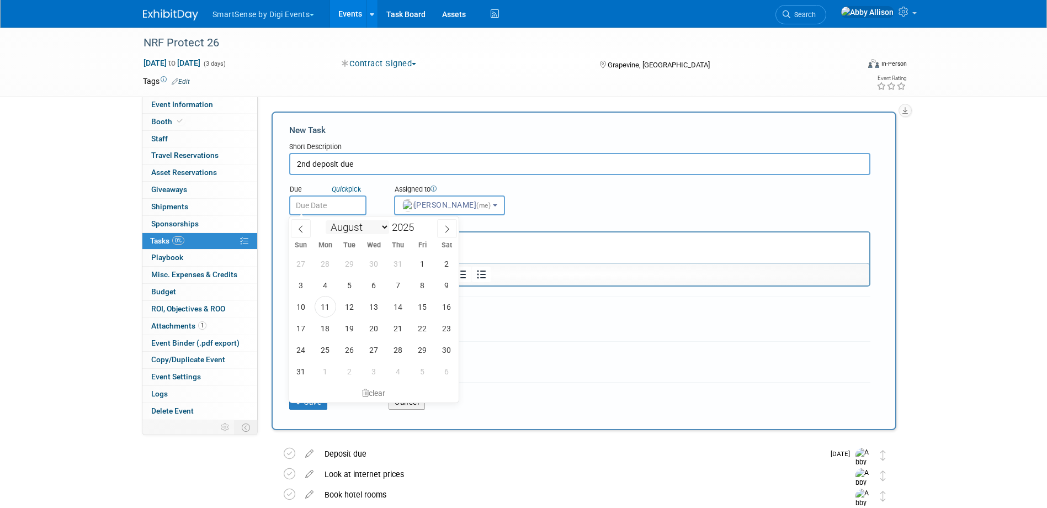
click at [382, 225] on select "January February March April May June July August September October November De…" at bounding box center [357, 227] width 63 height 14
select select "10"
click at [326, 220] on select "January February March April May June July August September October November De…" at bounding box center [357, 227] width 63 height 14
click at [327, 330] on span "17" at bounding box center [326, 328] width 22 height 22
type input "[DATE]"
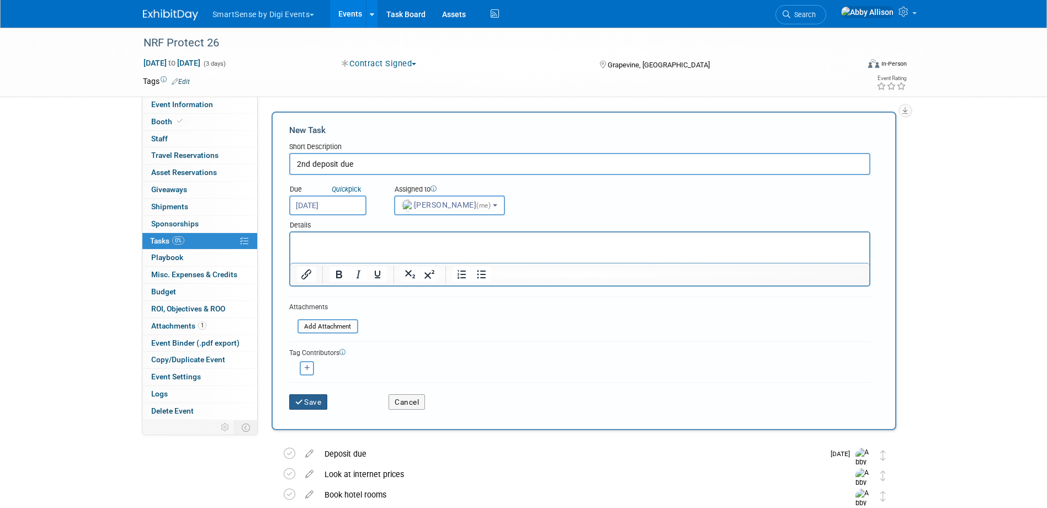
click at [320, 402] on button "Save" at bounding box center [308, 401] width 39 height 15
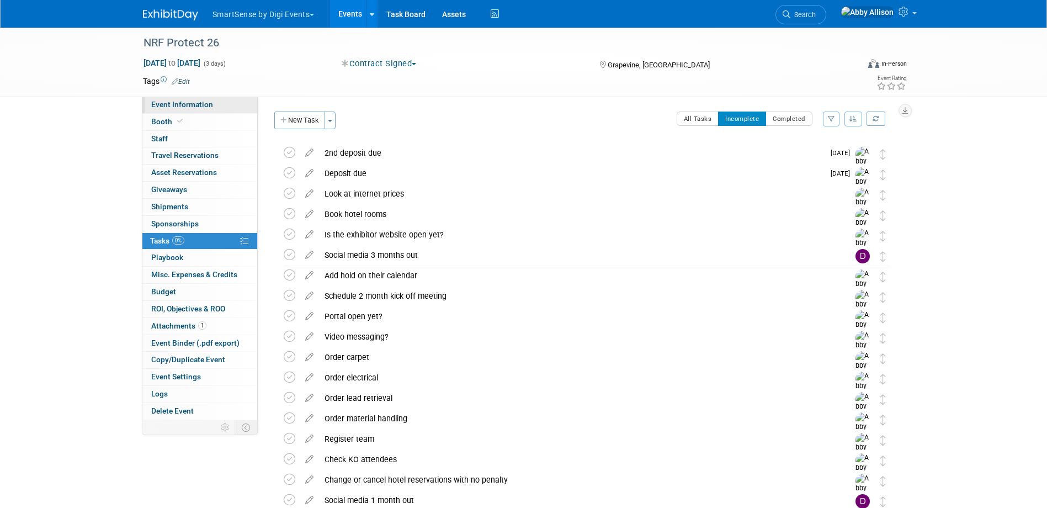
click at [163, 102] on span "Event Information" at bounding box center [182, 104] width 62 height 9
select select "Retail"
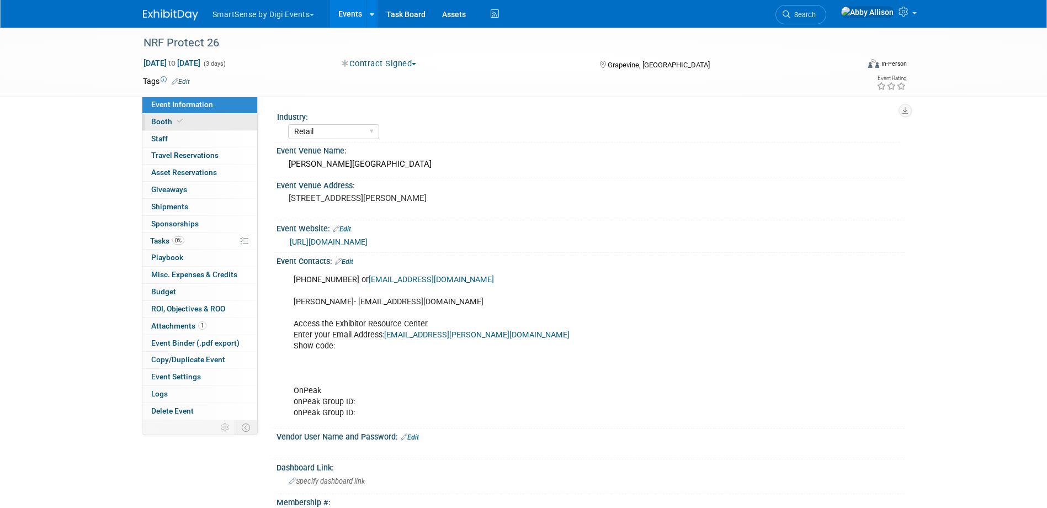
click at [174, 125] on span "Booth" at bounding box center [168, 121] width 34 height 9
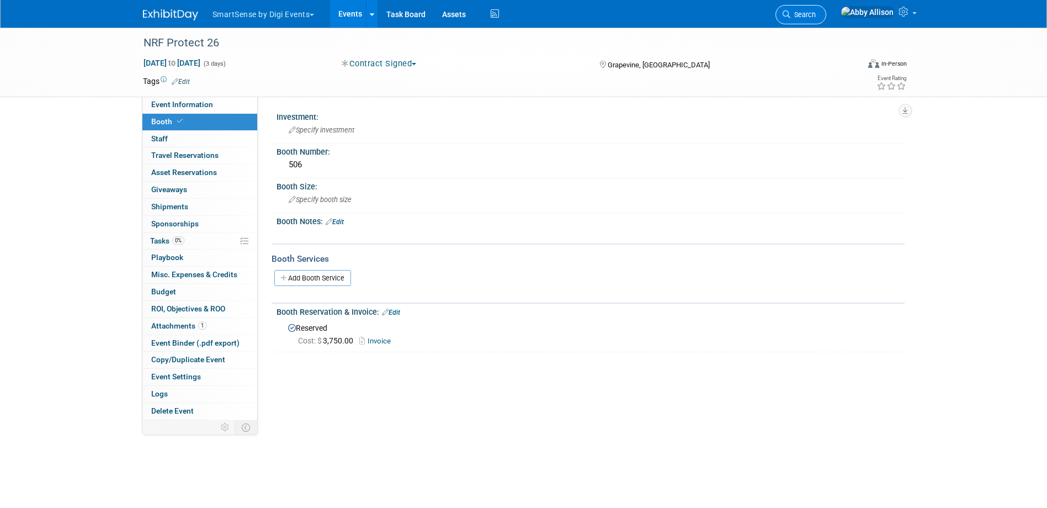
click at [826, 21] on link "Search" at bounding box center [800, 14] width 51 height 19
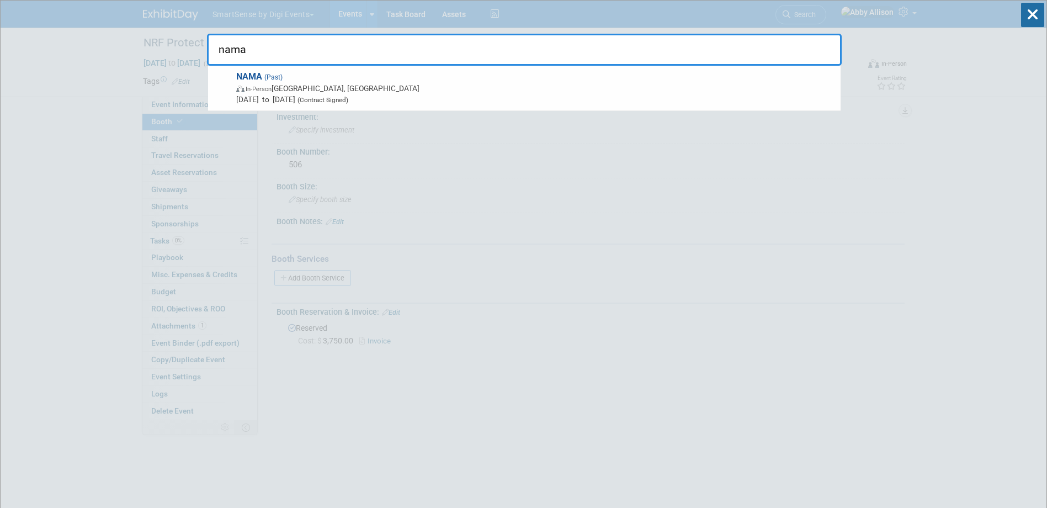
type input "nama"
